Goal: Find specific page/section: Find specific page/section

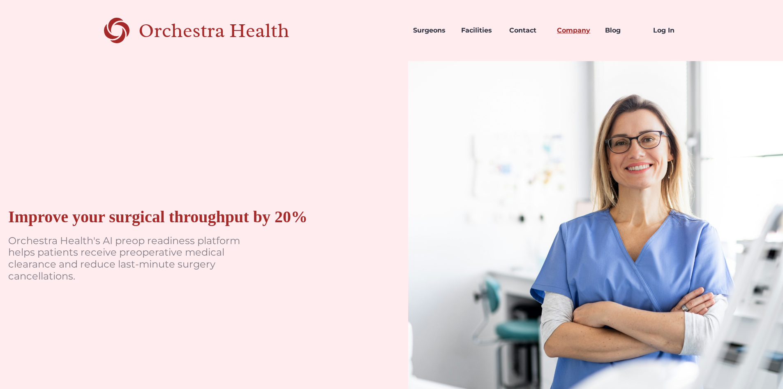
click at [577, 30] on link "Company" at bounding box center [575, 30] width 48 height 28
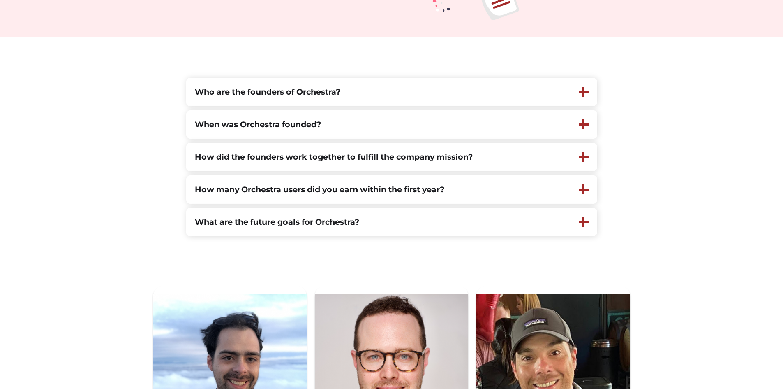
scroll to position [273, 0]
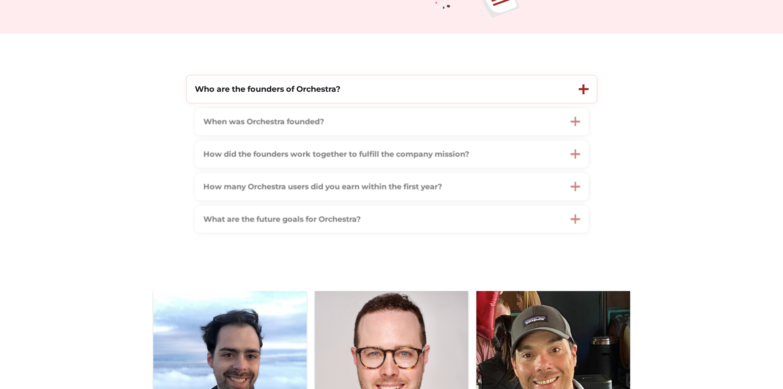
click at [574, 83] on div at bounding box center [584, 89] width 26 height 28
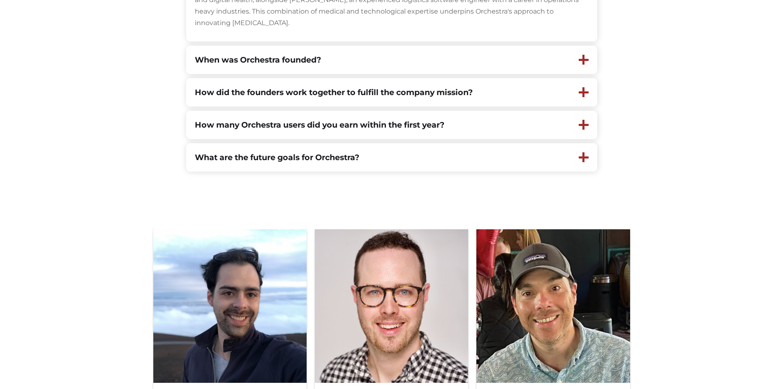
scroll to position [502, 0]
